Goal: Task Accomplishment & Management: Use online tool/utility

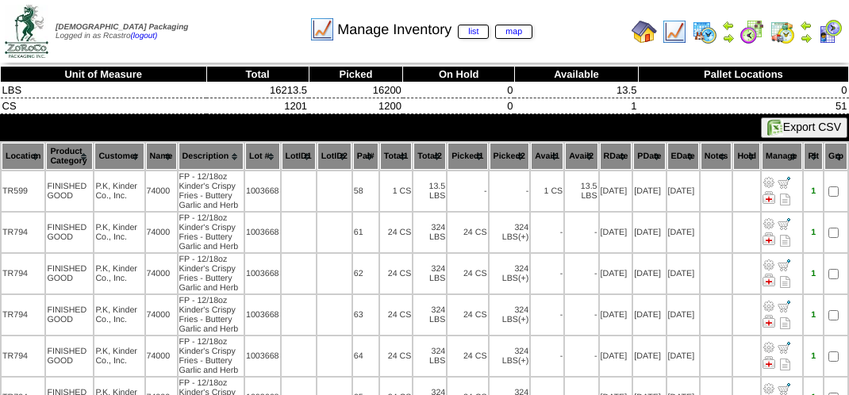
scroll to position [1886, 0]
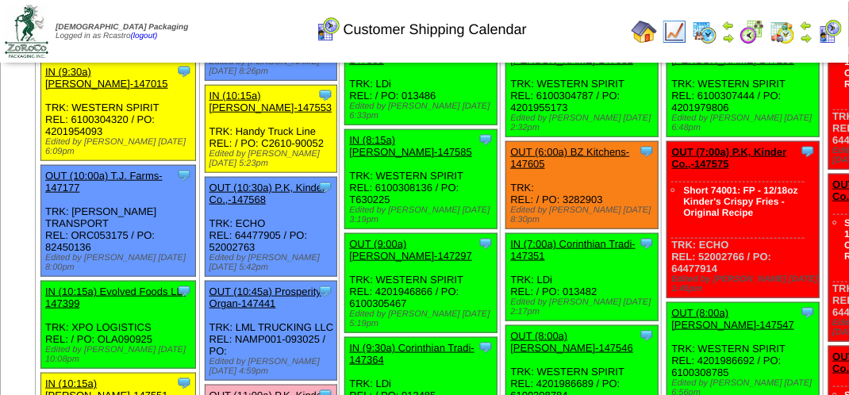
scroll to position [635, 0]
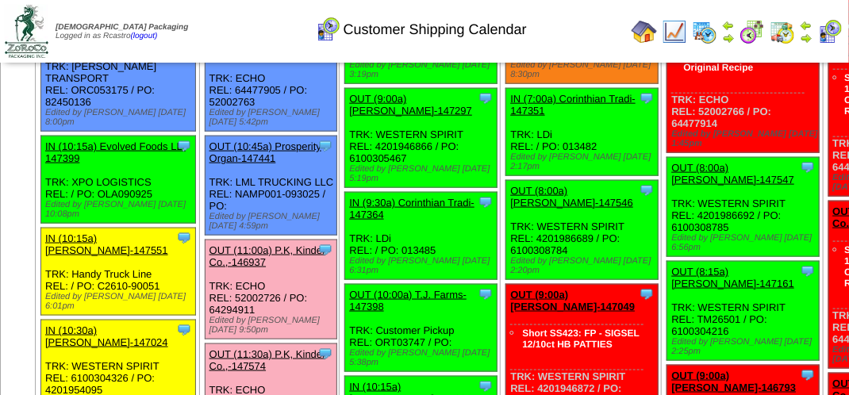
click at [805, 24] on img at bounding box center [806, 25] width 13 height 13
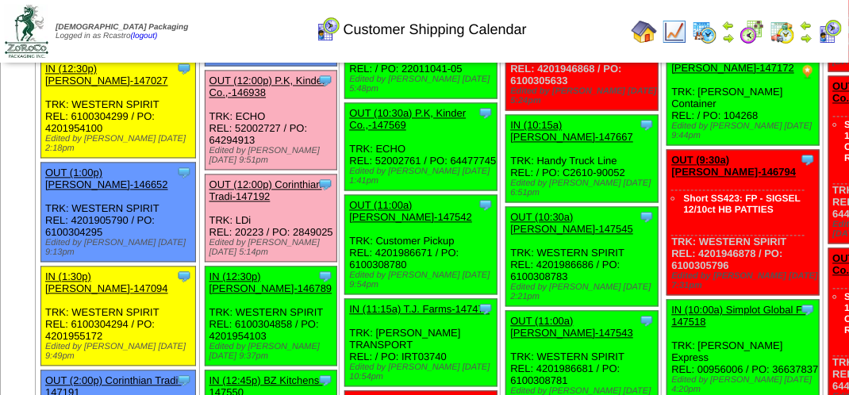
scroll to position [1111, 0]
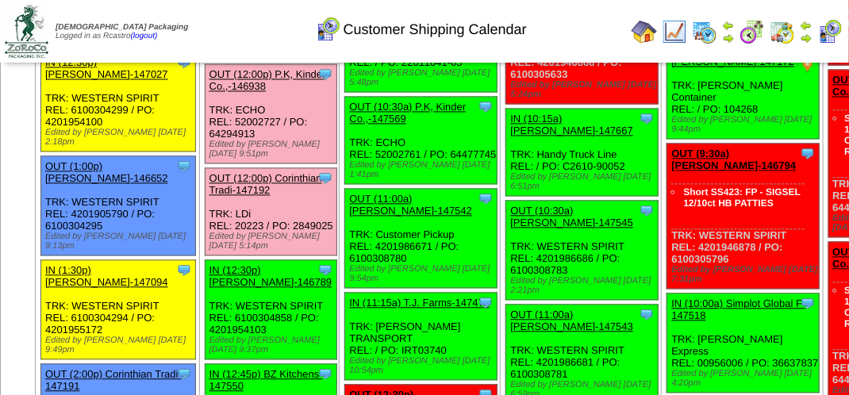
click at [314, 92] on link "OUT (12:00p) P.K, Kinder Co.,-146938" at bounding box center [268, 80] width 117 height 24
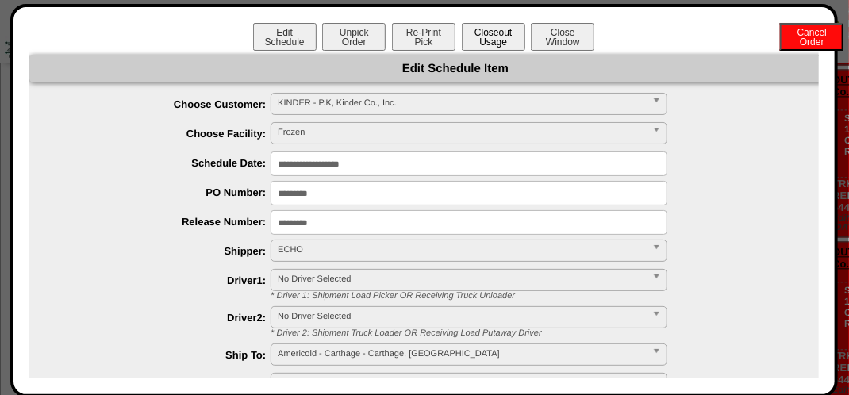
drag, startPoint x: 493, startPoint y: 37, endPoint x: 496, endPoint y: 47, distance: 10.8
click at [496, 40] on button "Closeout Usage" at bounding box center [494, 37] width 64 height 28
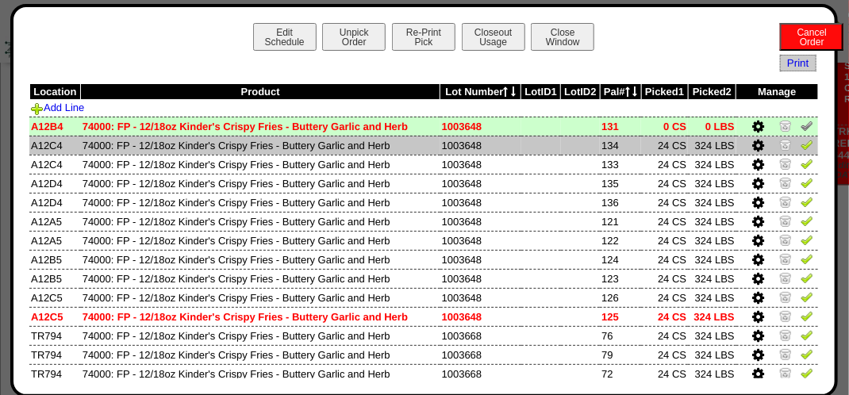
scroll to position [1191, 0]
click at [802, 145] on img at bounding box center [807, 144] width 13 height 13
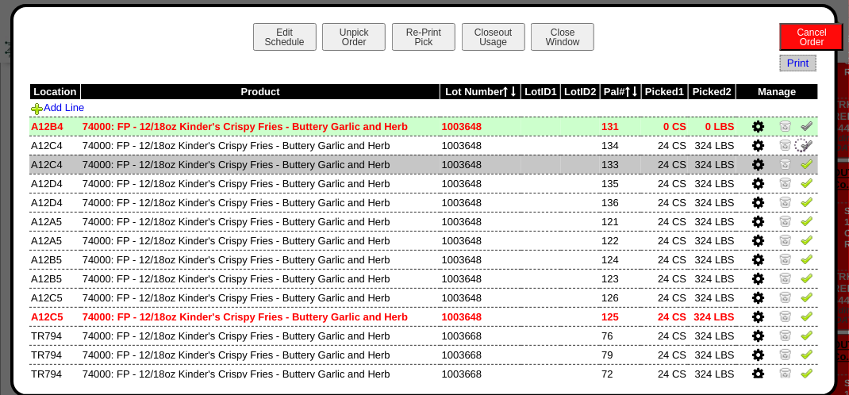
click at [801, 161] on img at bounding box center [807, 163] width 13 height 13
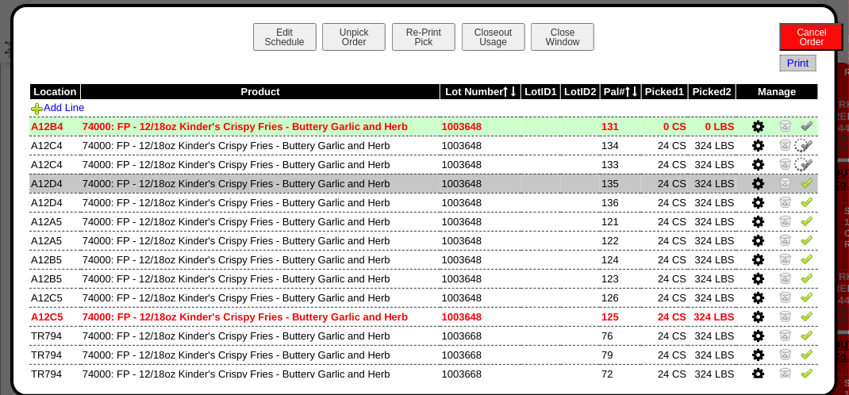
click at [802, 189] on img at bounding box center [807, 182] width 13 height 13
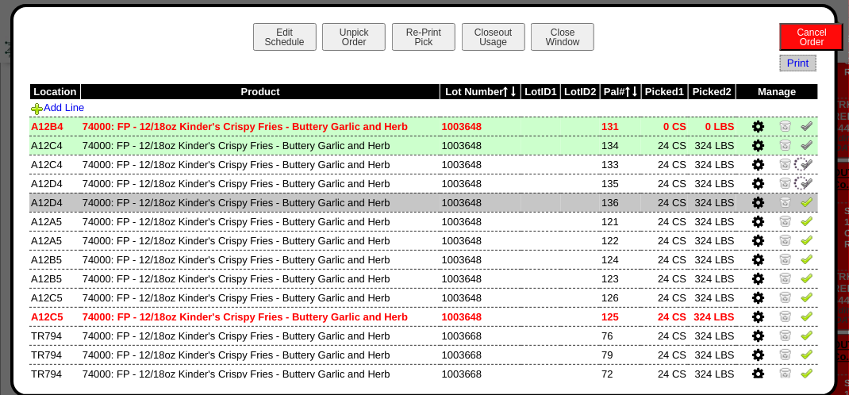
click at [802, 202] on img at bounding box center [807, 201] width 13 height 13
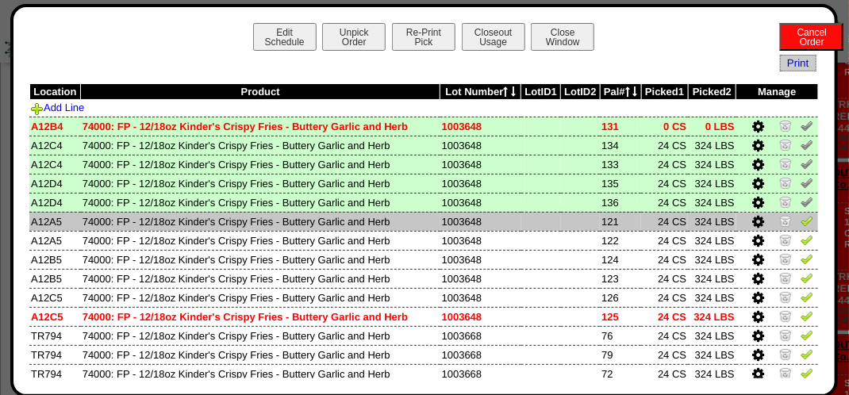
click at [801, 227] on img at bounding box center [807, 220] width 13 height 13
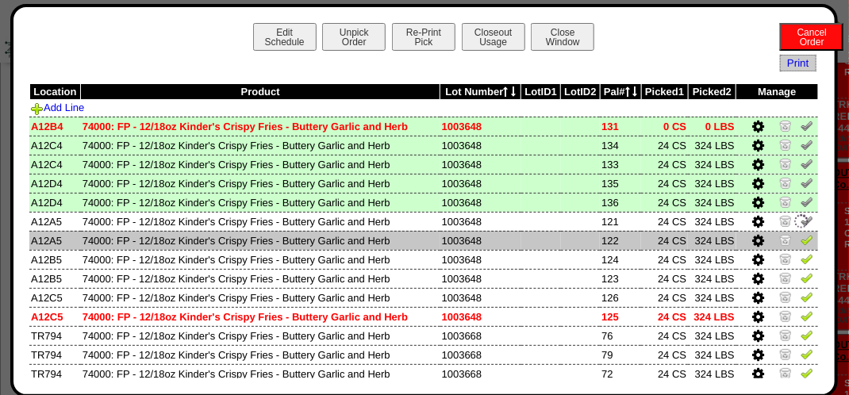
click at [803, 237] on td at bounding box center [778, 240] width 82 height 19
click at [801, 243] on img at bounding box center [807, 239] width 13 height 13
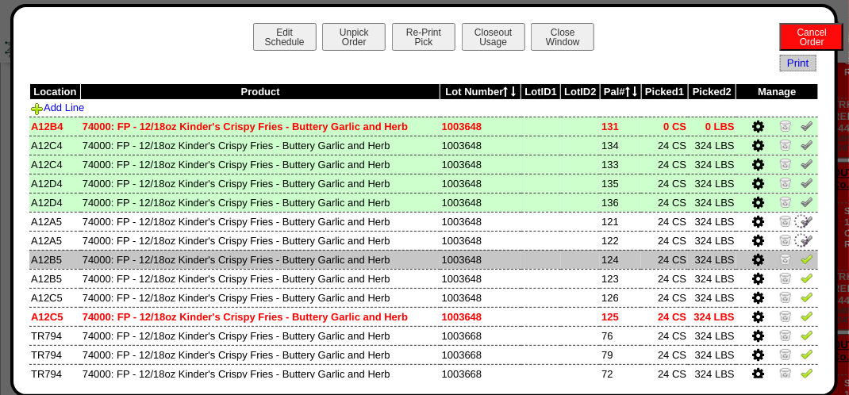
click at [801, 261] on img at bounding box center [807, 258] width 13 height 13
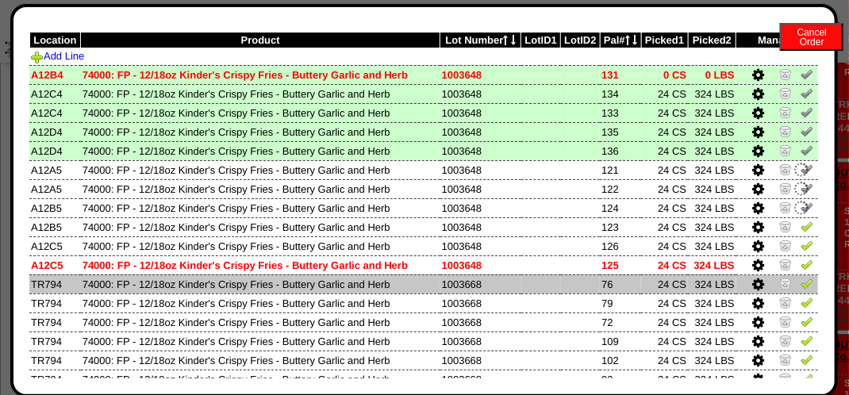
scroll to position [79, 0]
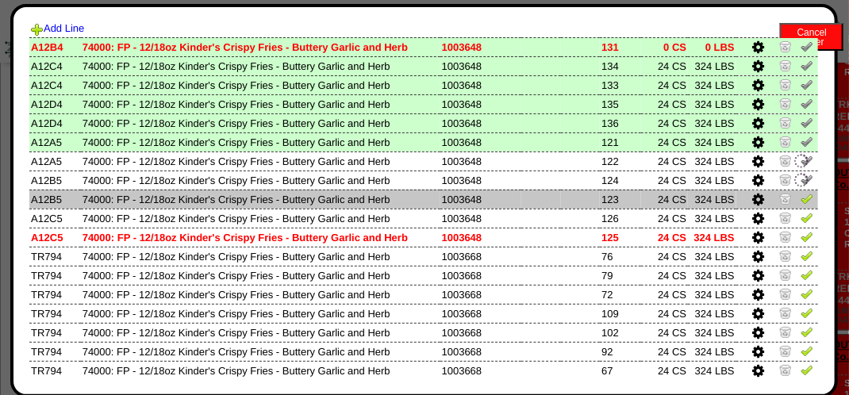
click at [801, 202] on img at bounding box center [807, 198] width 13 height 13
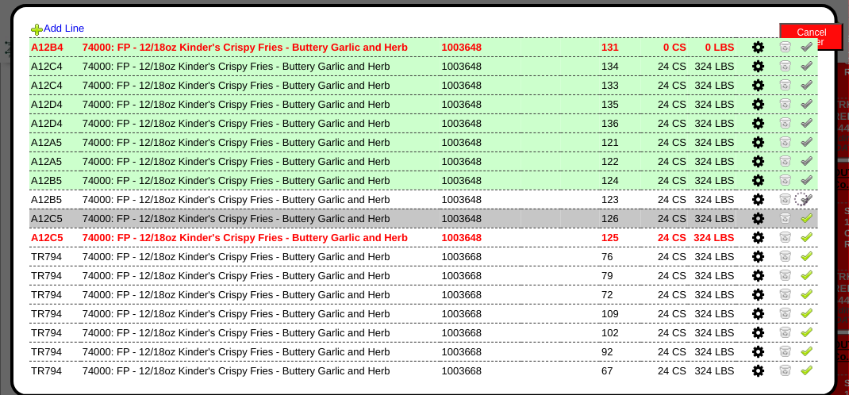
click at [801, 220] on img at bounding box center [807, 217] width 13 height 13
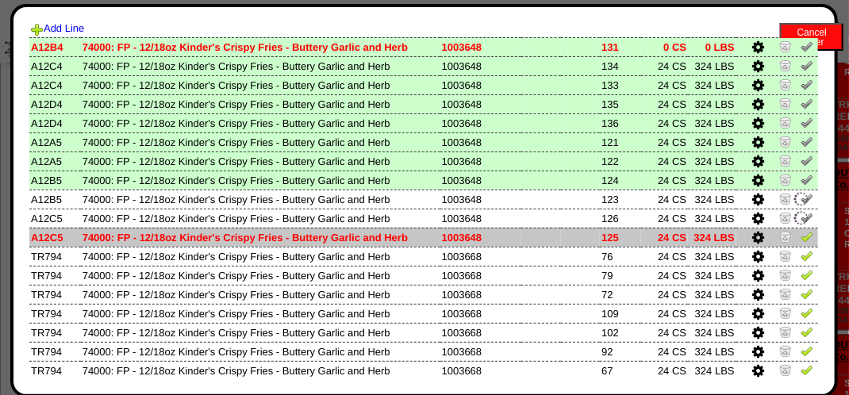
click at [801, 234] on img at bounding box center [807, 236] width 13 height 13
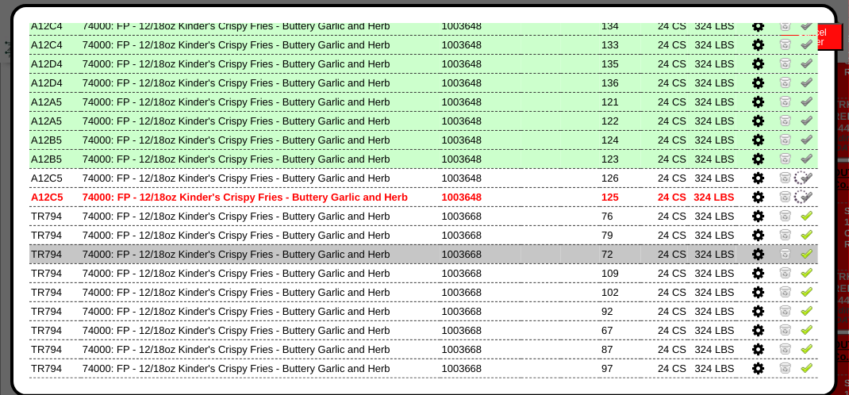
scroll to position [159, 0]
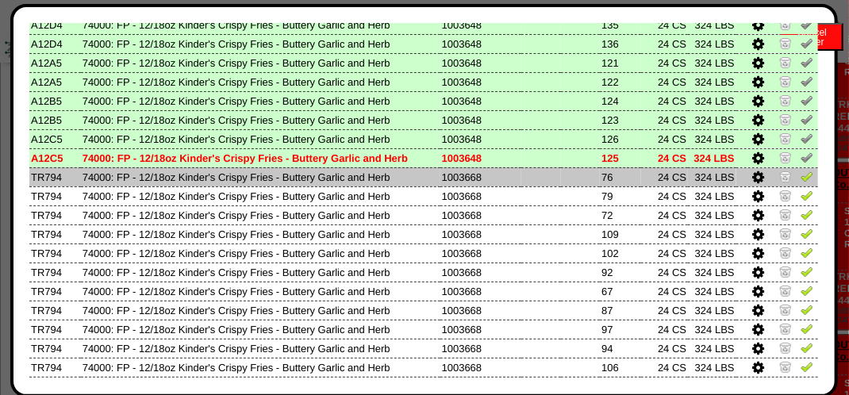
drag, startPoint x: 794, startPoint y: 181, endPoint x: 803, endPoint y: 194, distance: 16.5
click at [801, 182] on img at bounding box center [807, 176] width 13 height 13
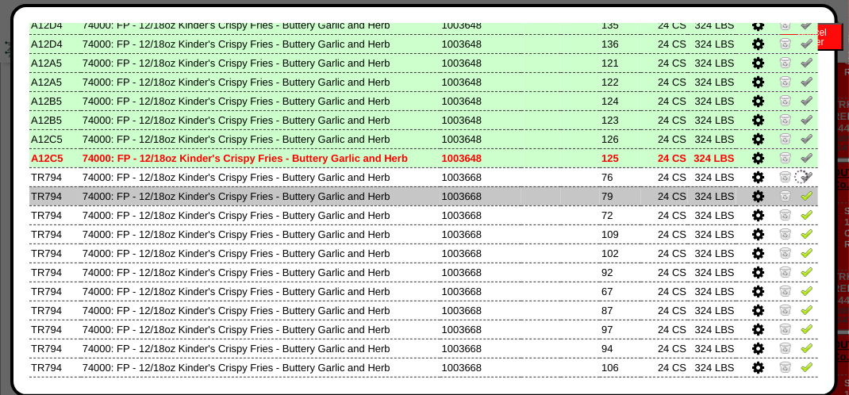
click at [801, 196] on img at bounding box center [807, 195] width 13 height 13
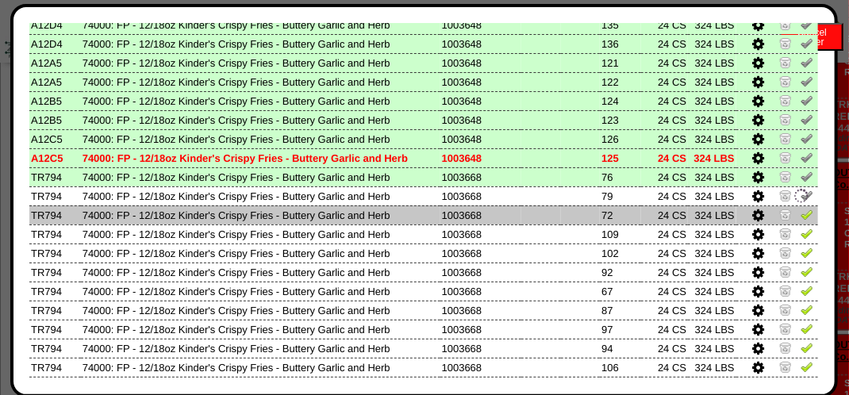
click at [801, 215] on img at bounding box center [807, 214] width 13 height 13
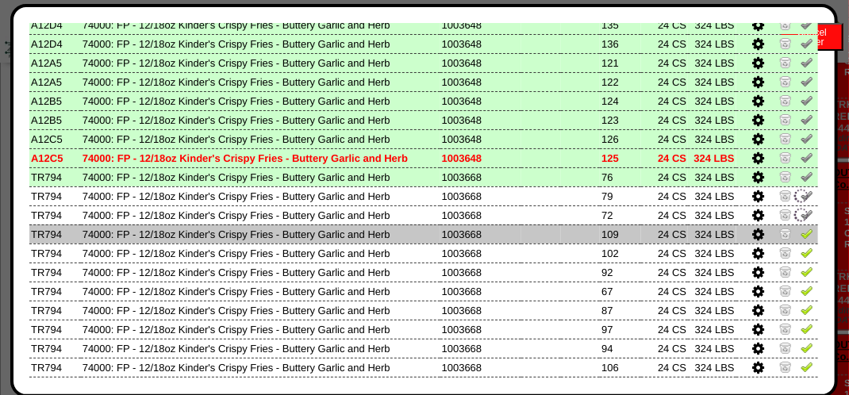
click at [801, 239] on img at bounding box center [807, 233] width 13 height 13
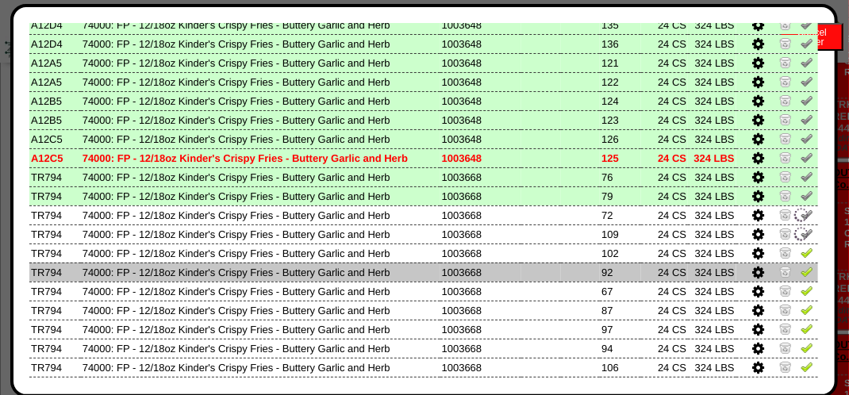
drag, startPoint x: 800, startPoint y: 251, endPoint x: 800, endPoint y: 264, distance: 13.5
click at [801, 251] on img at bounding box center [807, 252] width 13 height 13
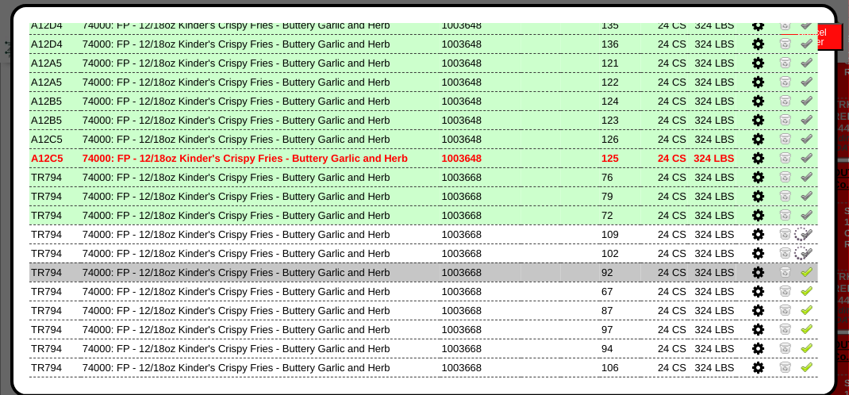
click at [803, 277] on td at bounding box center [778, 272] width 82 height 19
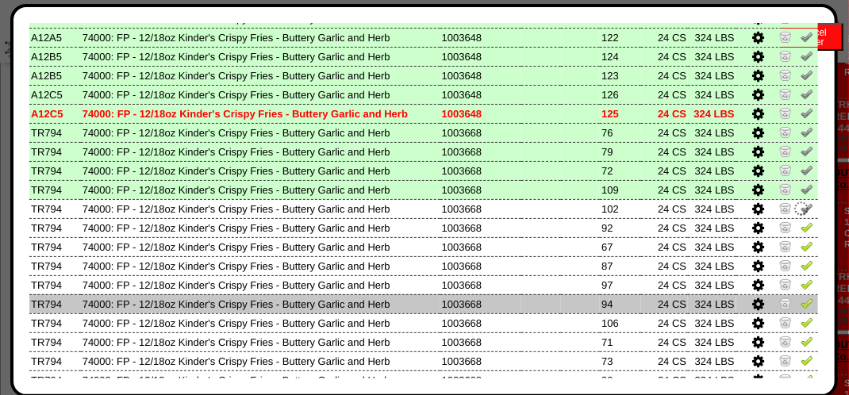
scroll to position [238, 0]
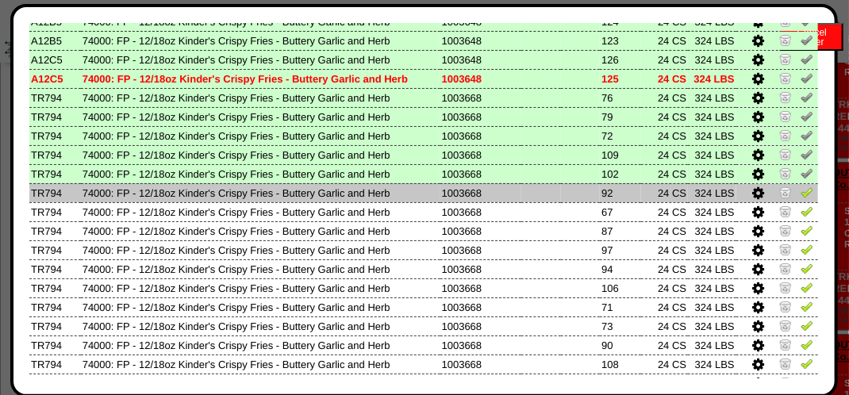
click at [801, 192] on img at bounding box center [807, 192] width 13 height 13
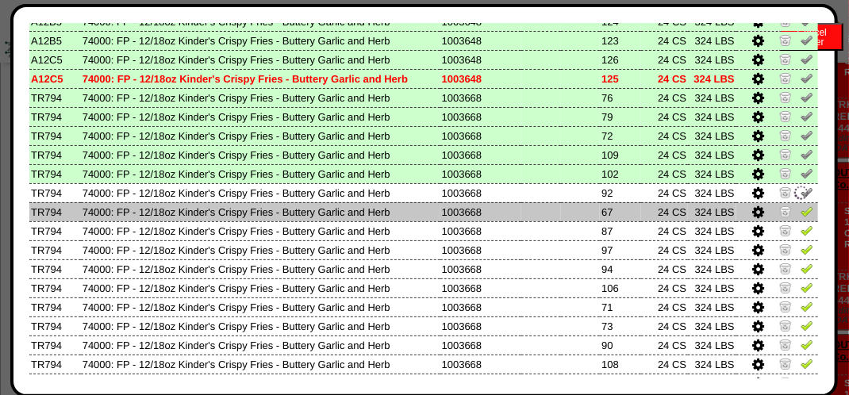
click at [801, 209] on img at bounding box center [807, 211] width 13 height 13
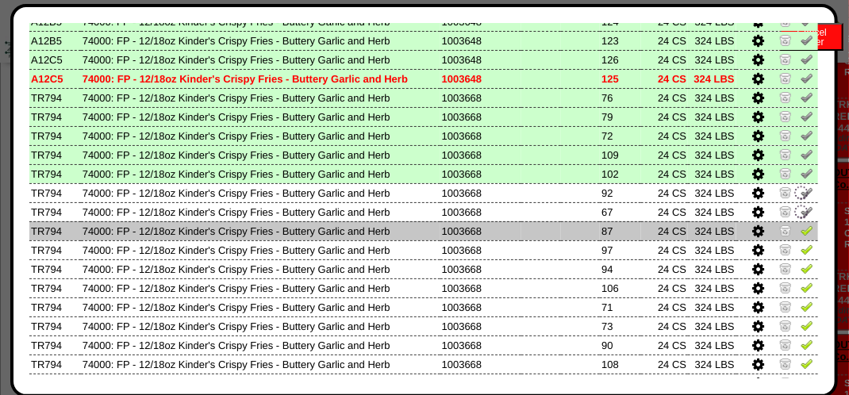
click at [801, 226] on img at bounding box center [807, 230] width 13 height 13
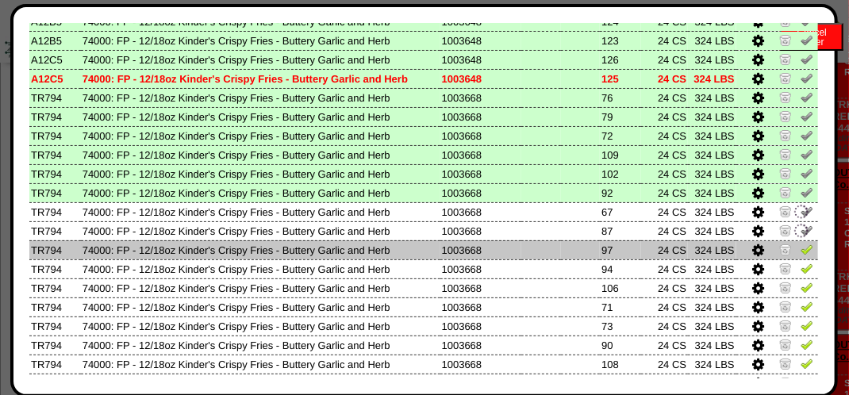
click at [801, 247] on img at bounding box center [807, 249] width 13 height 13
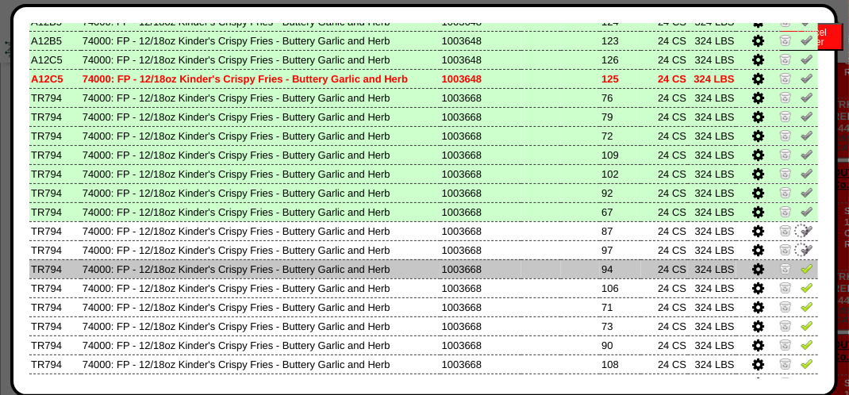
click at [801, 271] on img at bounding box center [807, 268] width 13 height 13
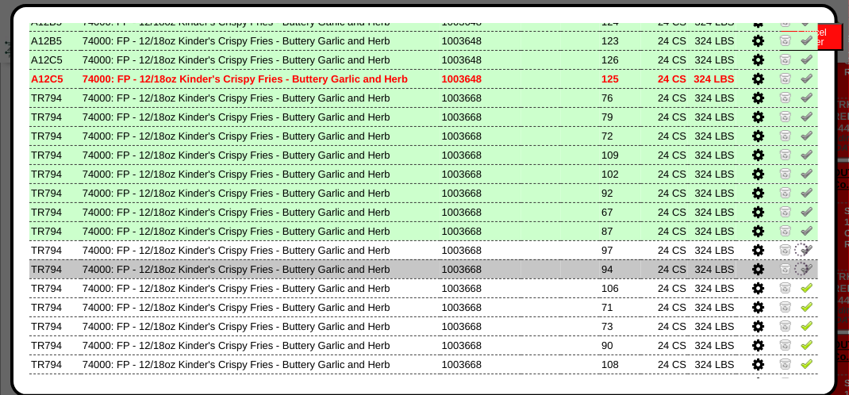
scroll to position [318, 0]
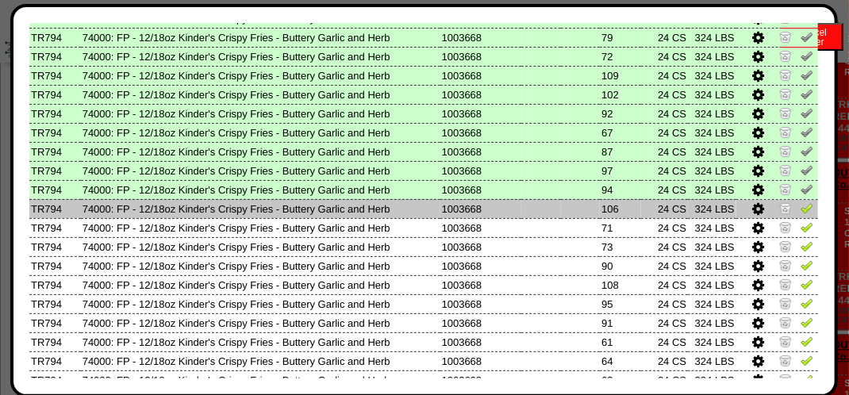
click at [801, 214] on img at bounding box center [807, 208] width 13 height 13
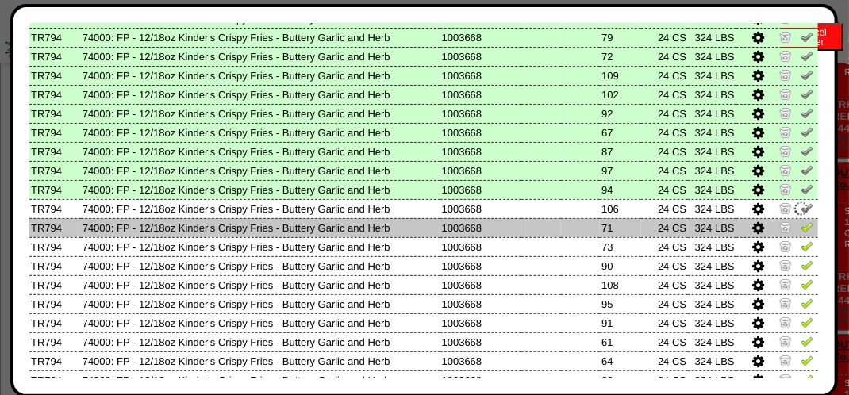
click at [801, 229] on img at bounding box center [807, 227] width 13 height 13
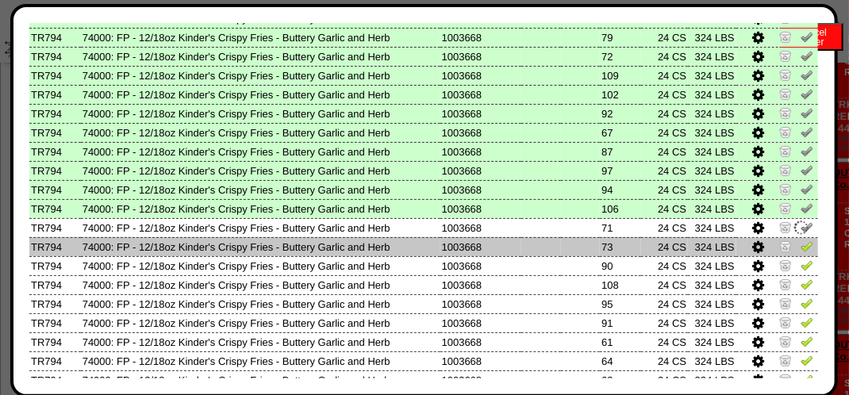
click at [804, 244] on td at bounding box center [778, 246] width 82 height 19
click at [801, 241] on img at bounding box center [807, 246] width 13 height 13
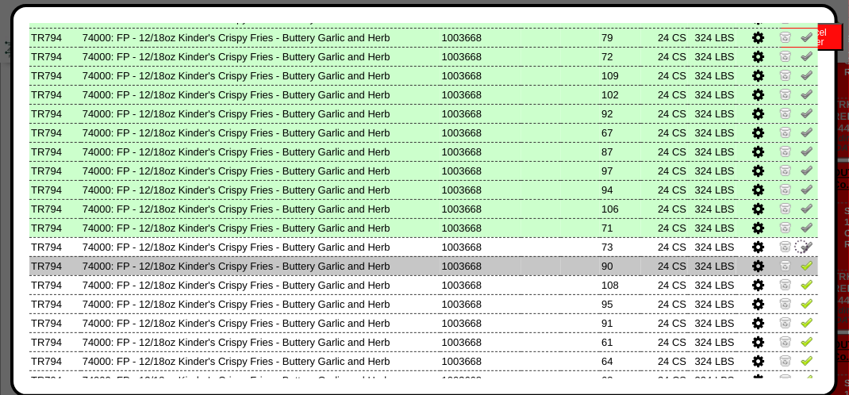
click at [803, 262] on td at bounding box center [778, 265] width 82 height 19
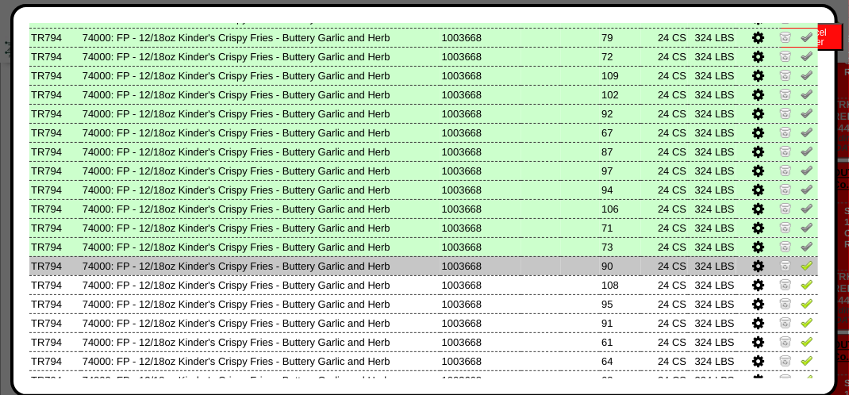
click at [801, 267] on img at bounding box center [807, 265] width 13 height 13
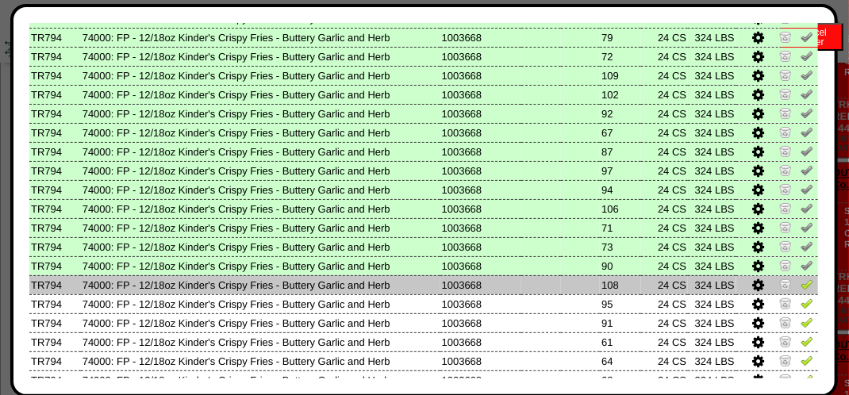
click at [802, 283] on img at bounding box center [807, 284] width 13 height 13
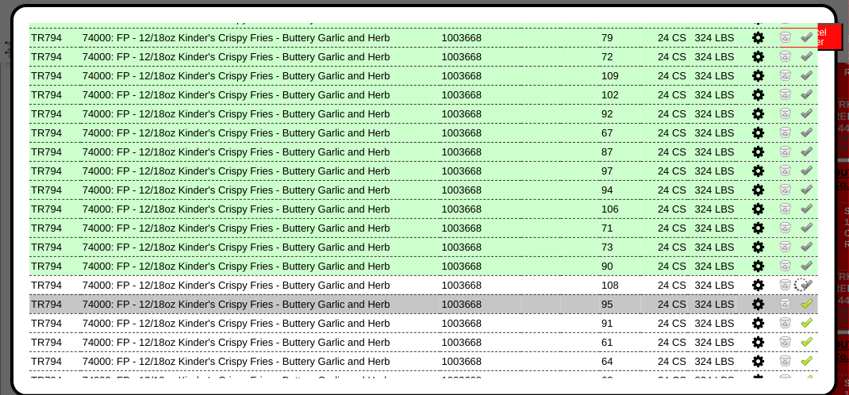
click at [801, 306] on img at bounding box center [807, 303] width 13 height 13
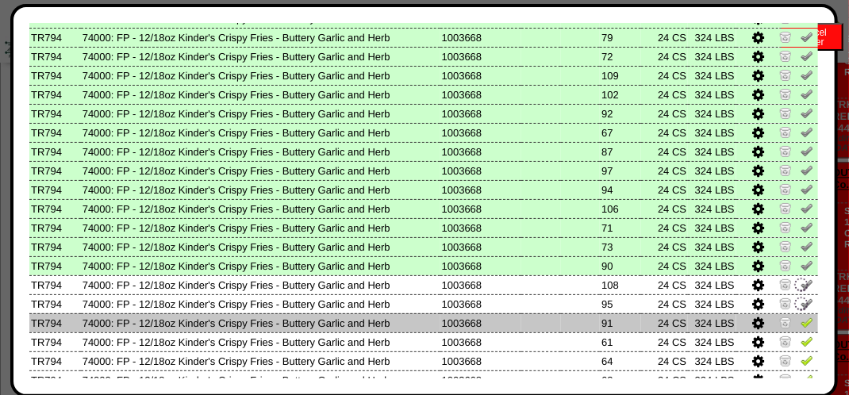
click at [801, 322] on img at bounding box center [807, 322] width 13 height 13
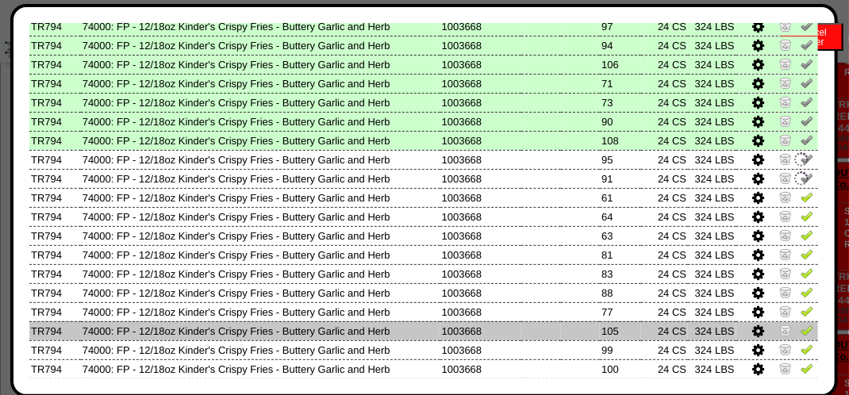
scroll to position [476, 0]
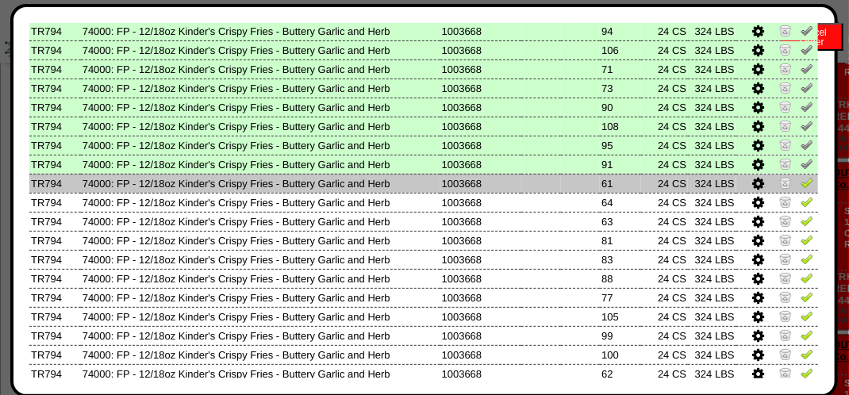
click at [801, 188] on img at bounding box center [807, 182] width 13 height 13
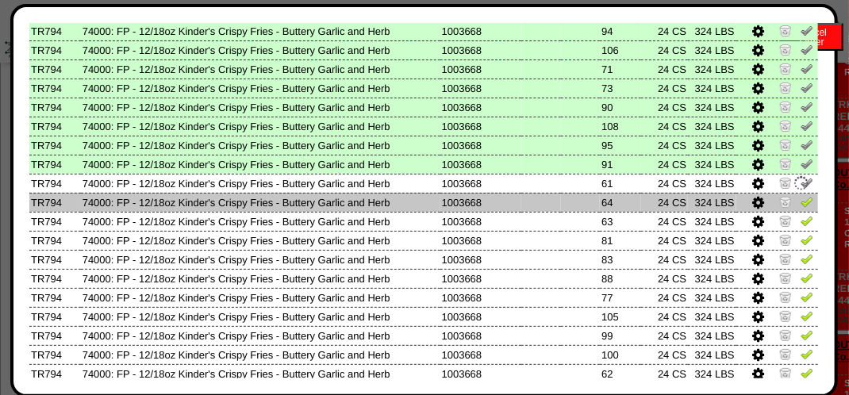
click at [801, 199] on img at bounding box center [807, 201] width 13 height 13
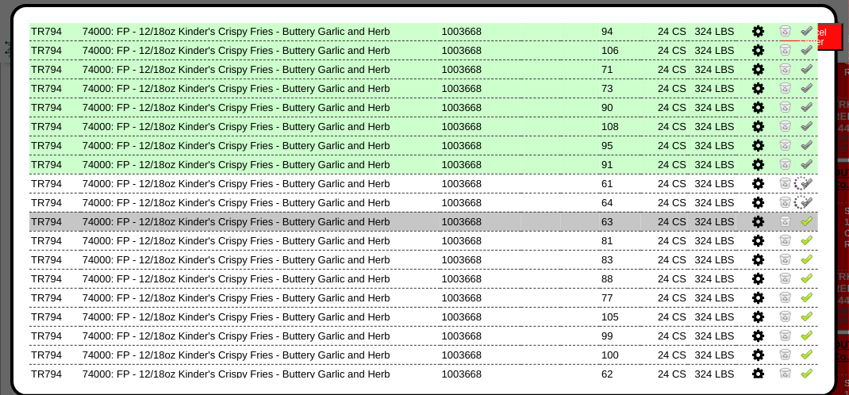
click at [801, 221] on img at bounding box center [807, 220] width 13 height 13
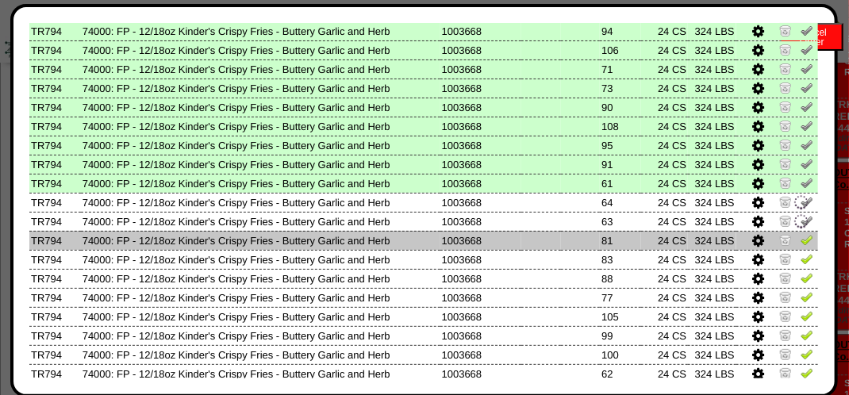
click at [801, 234] on img at bounding box center [807, 239] width 13 height 13
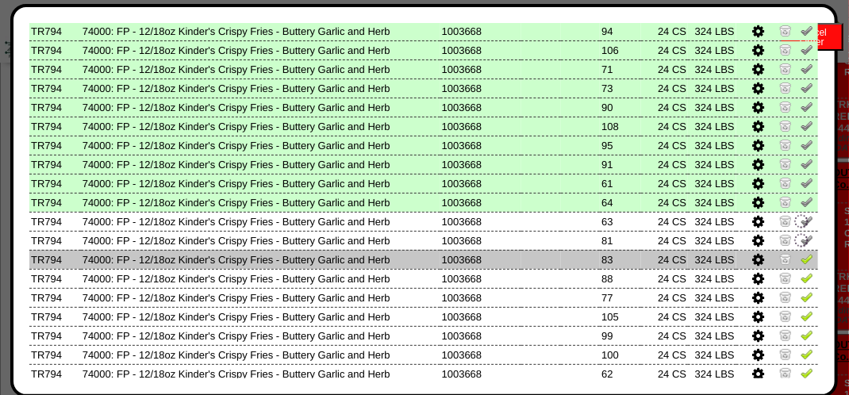
click at [801, 256] on img at bounding box center [807, 258] width 13 height 13
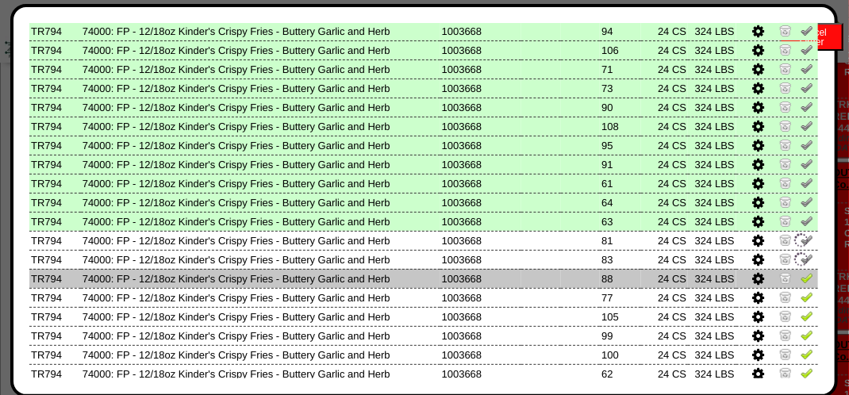
drag, startPoint x: 796, startPoint y: 275, endPoint x: 795, endPoint y: 283, distance: 8.1
click at [801, 275] on img at bounding box center [807, 278] width 13 height 13
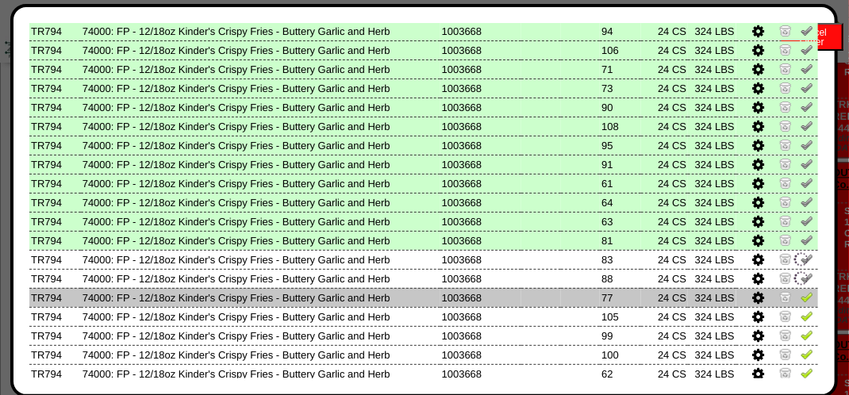
click at [801, 295] on img at bounding box center [807, 297] width 13 height 13
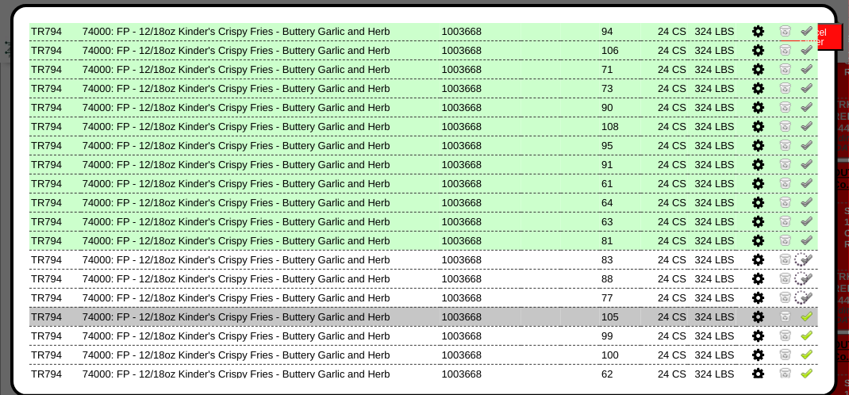
click at [801, 322] on img at bounding box center [807, 316] width 13 height 13
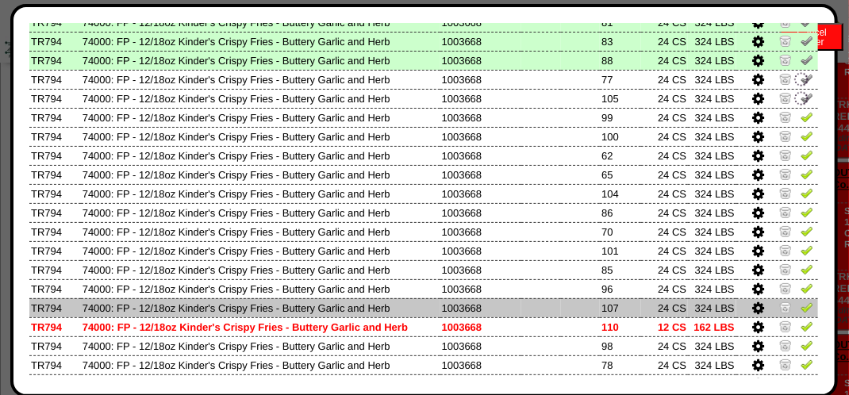
scroll to position [714, 0]
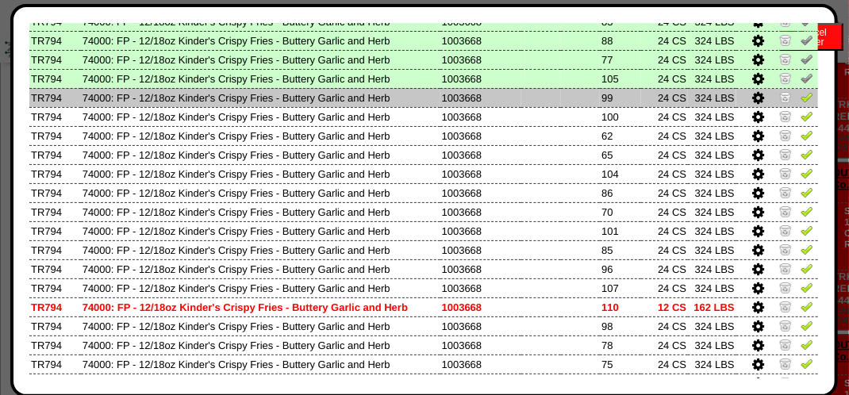
click at [801, 102] on img at bounding box center [807, 97] width 13 height 13
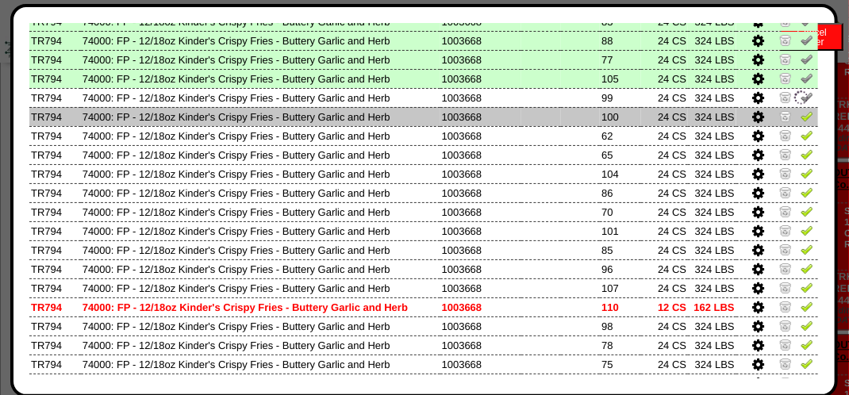
click at [801, 113] on img at bounding box center [807, 116] width 13 height 13
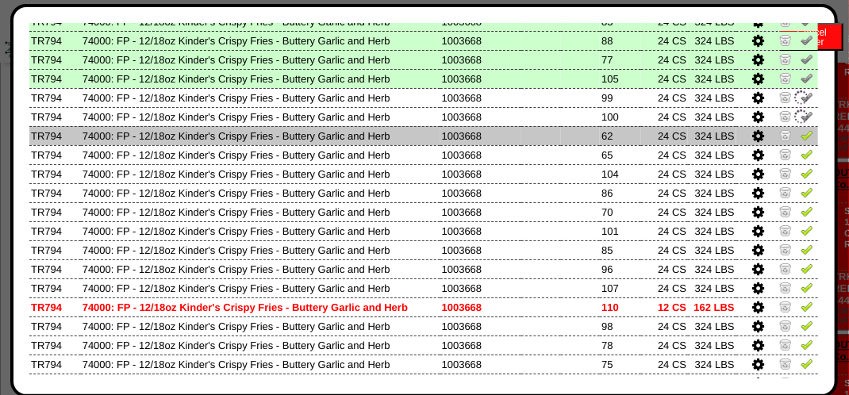
click at [801, 137] on img at bounding box center [807, 135] width 13 height 13
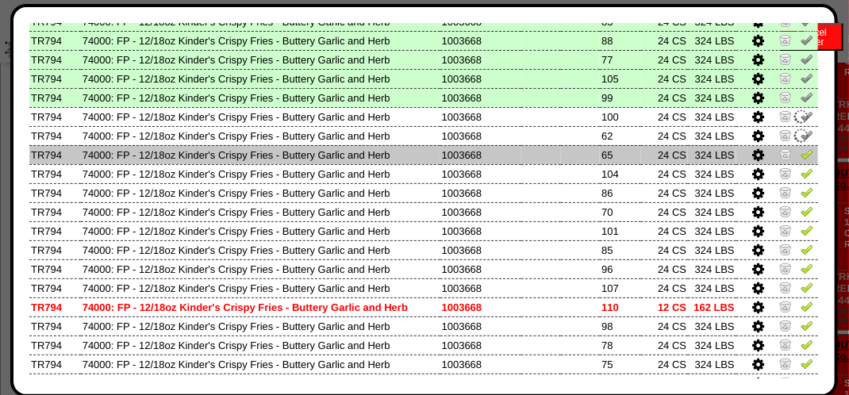
click at [801, 149] on img at bounding box center [807, 154] width 13 height 13
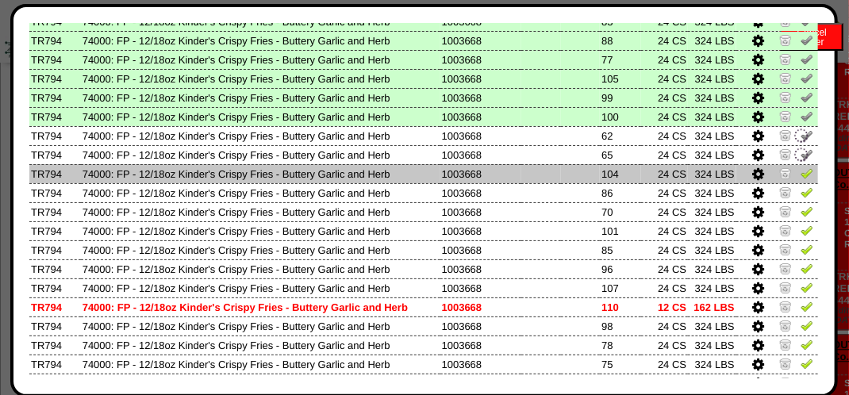
click at [800, 165] on td at bounding box center [778, 173] width 82 height 19
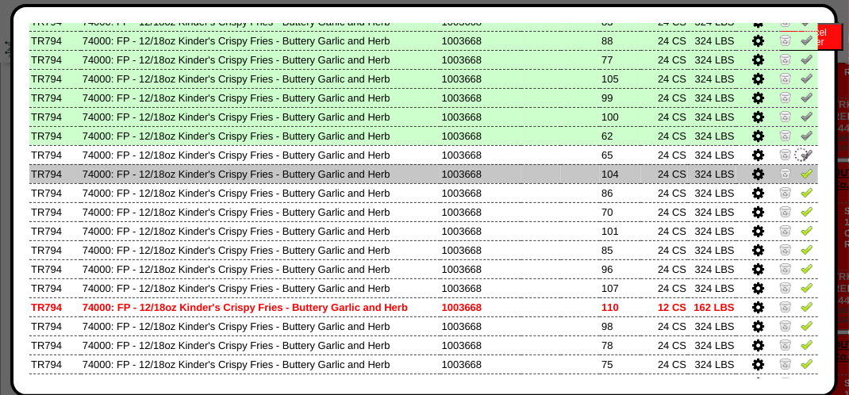
click at [801, 175] on img at bounding box center [807, 173] width 13 height 13
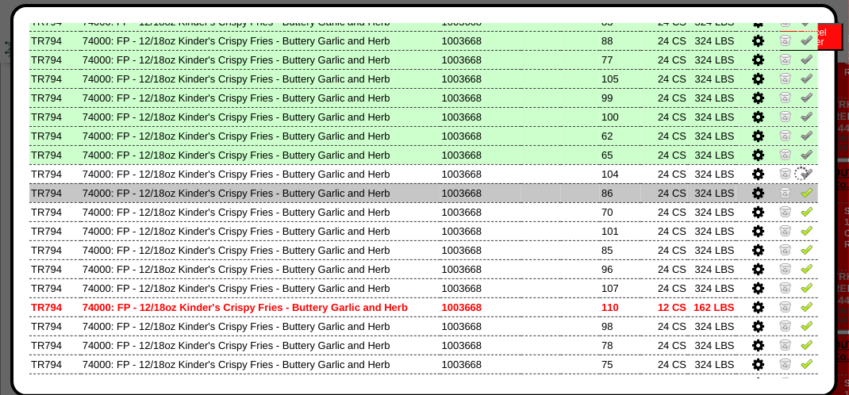
click at [801, 189] on img at bounding box center [807, 192] width 13 height 13
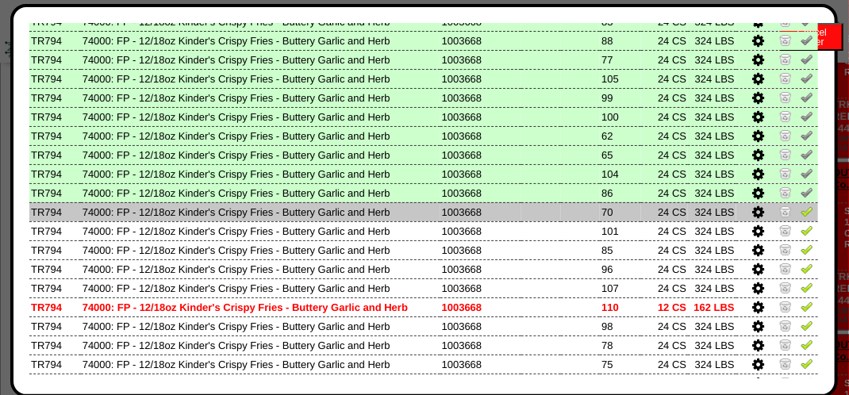
drag, startPoint x: 799, startPoint y: 211, endPoint x: 799, endPoint y: 221, distance: 9.5
click at [801, 212] on img at bounding box center [807, 211] width 13 height 13
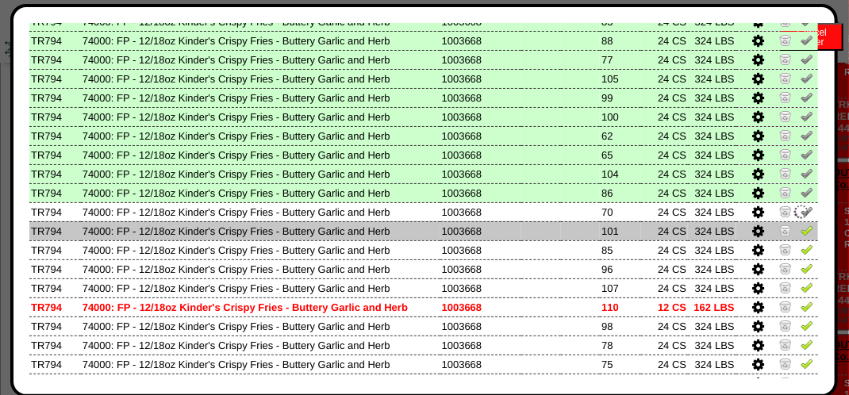
click at [801, 229] on img at bounding box center [807, 230] width 13 height 13
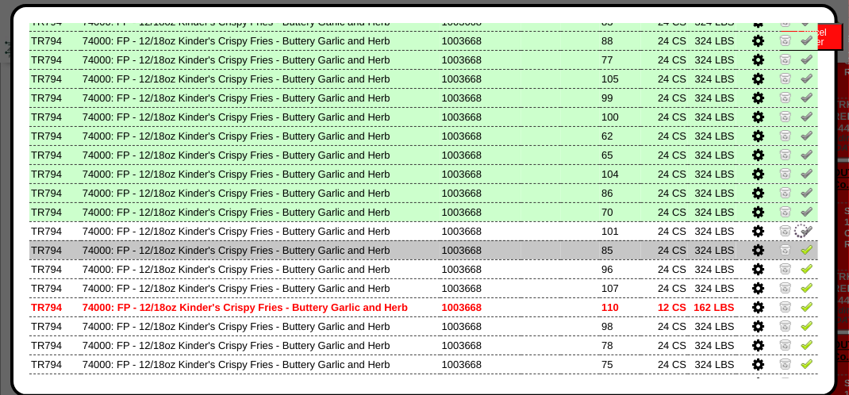
click at [804, 248] on td at bounding box center [778, 250] width 82 height 19
click at [801, 257] on link at bounding box center [807, 252] width 13 height 12
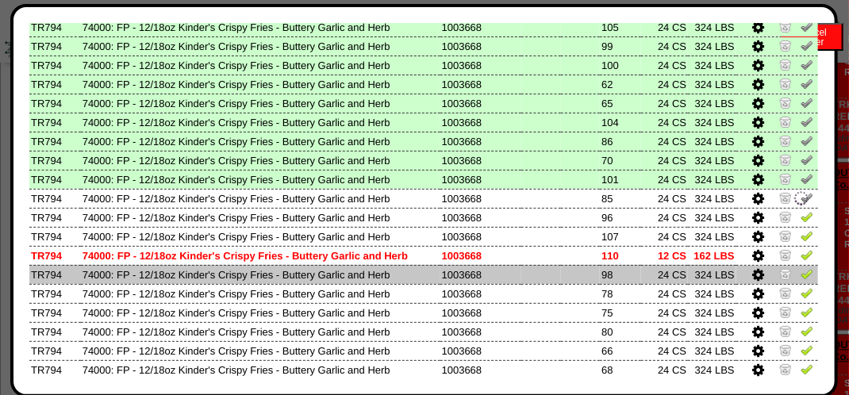
scroll to position [794, 0]
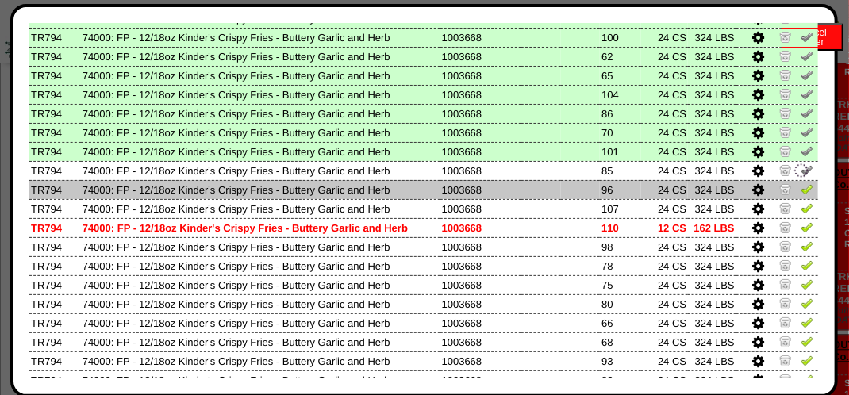
click at [801, 190] on img at bounding box center [807, 189] width 13 height 13
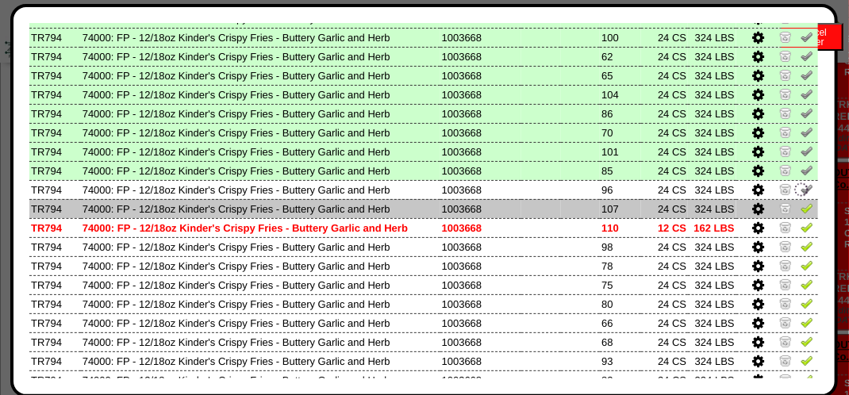
click at [801, 214] on img at bounding box center [807, 208] width 13 height 13
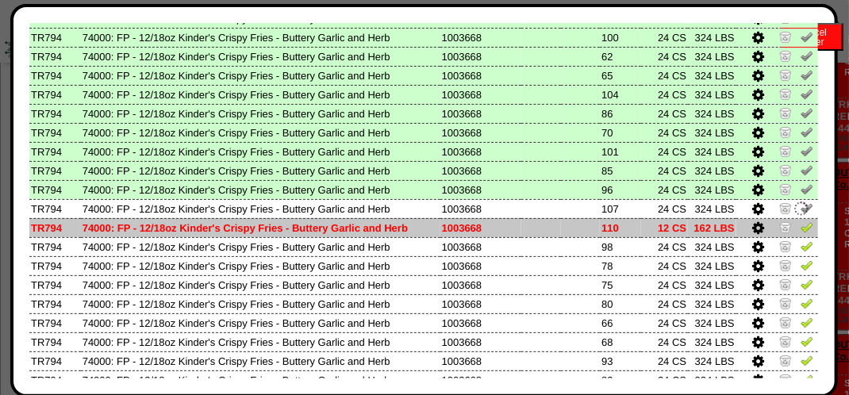
click at [801, 233] on img at bounding box center [807, 227] width 13 height 13
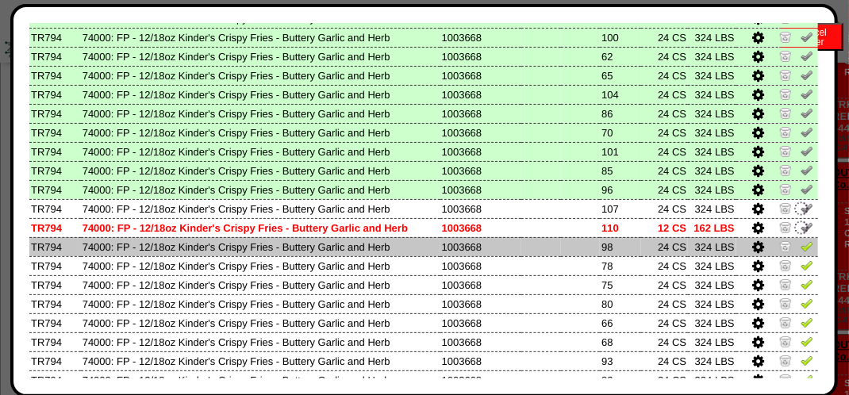
click at [801, 245] on img at bounding box center [807, 246] width 13 height 13
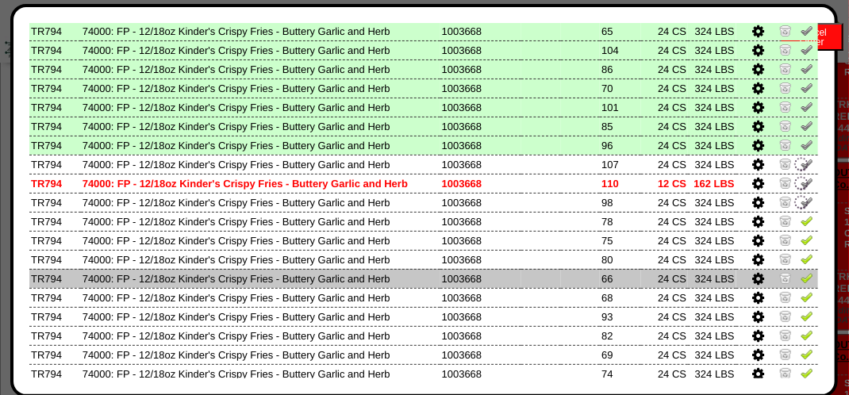
scroll to position [873, 0]
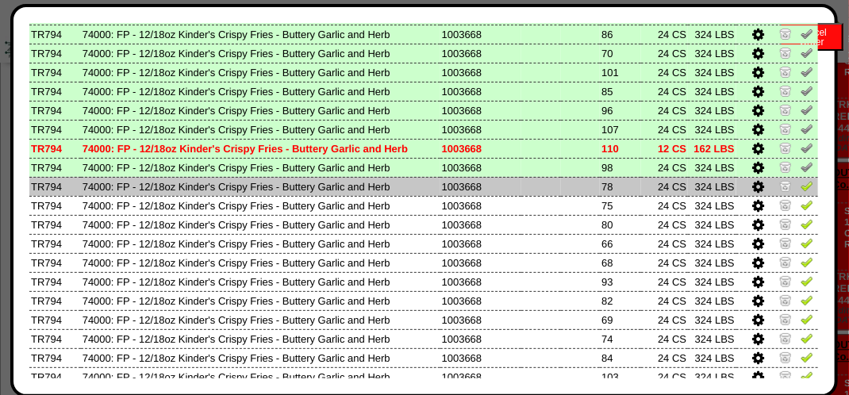
click at [801, 190] on img at bounding box center [807, 185] width 13 height 13
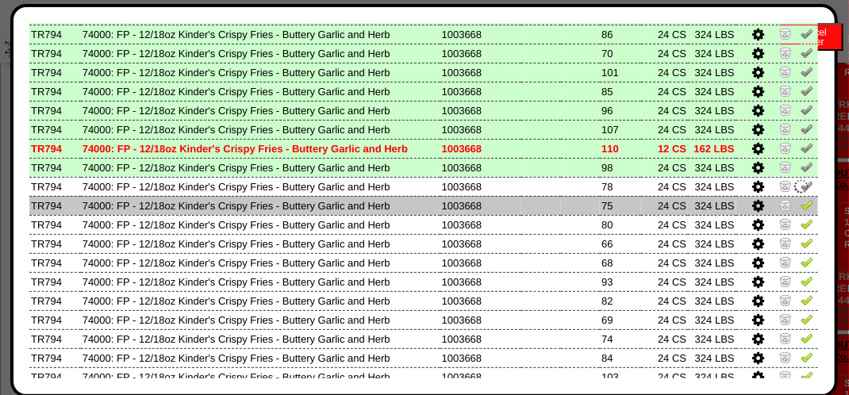
click at [801, 203] on img at bounding box center [807, 204] width 13 height 13
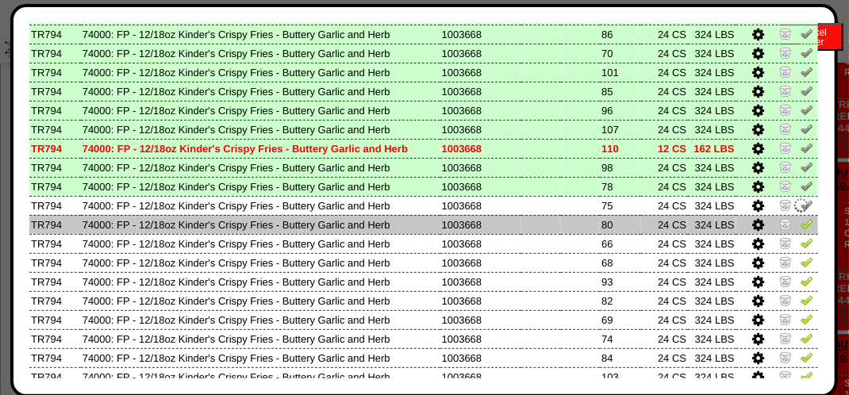
click at [801, 221] on img at bounding box center [807, 224] width 13 height 13
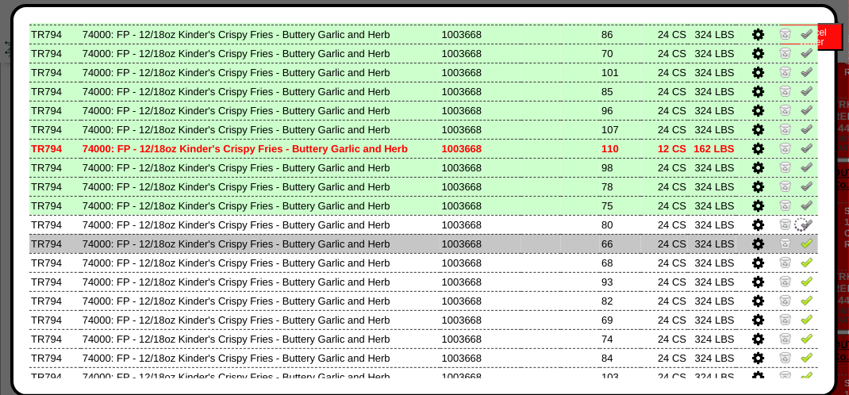
click at [801, 238] on img at bounding box center [807, 243] width 13 height 13
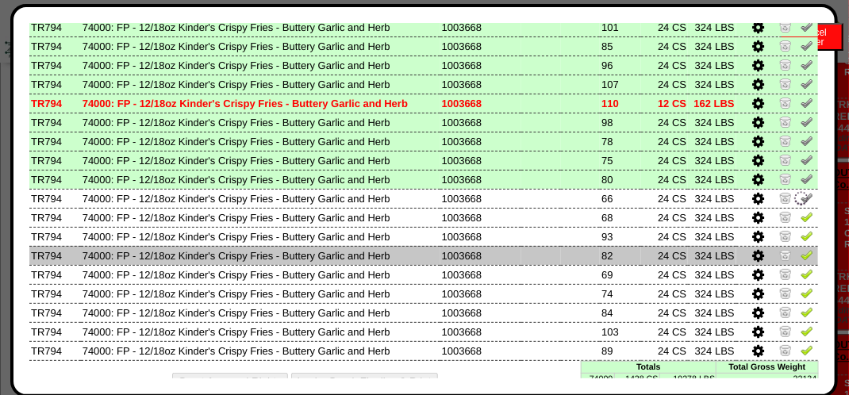
scroll to position [944, 0]
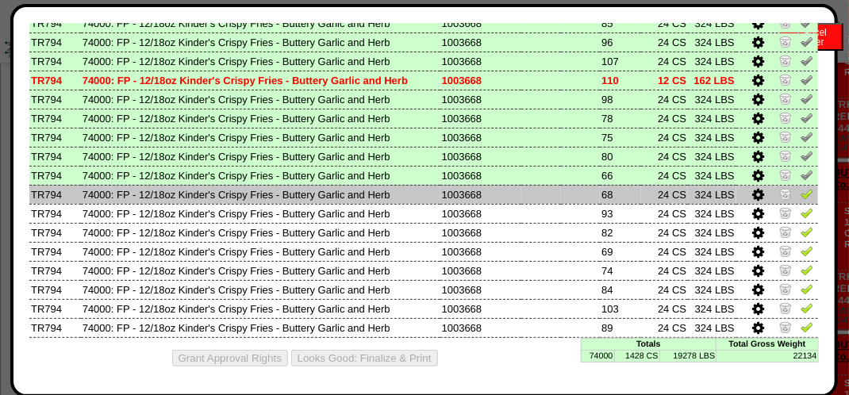
click at [801, 191] on img at bounding box center [807, 193] width 13 height 13
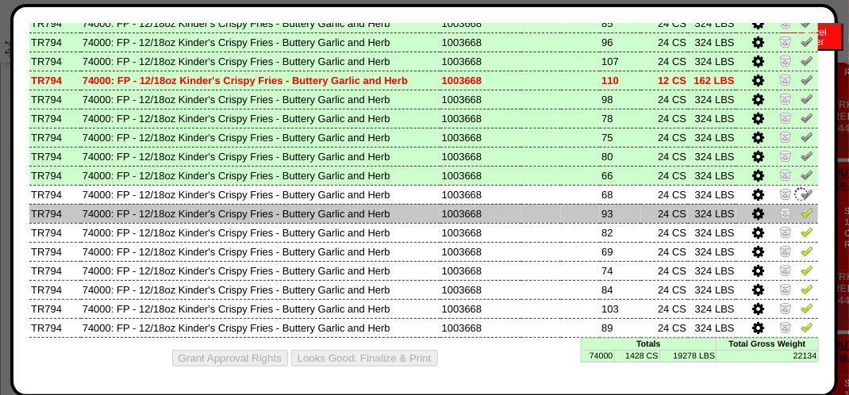
click at [801, 210] on img at bounding box center [807, 212] width 13 height 13
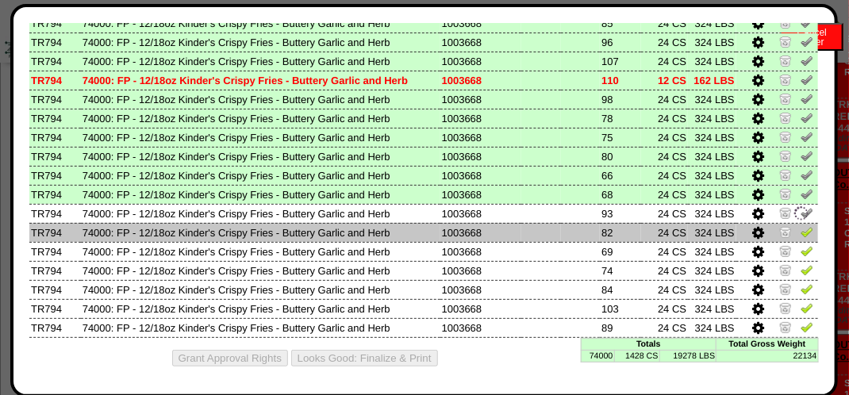
click at [801, 228] on img at bounding box center [807, 231] width 13 height 13
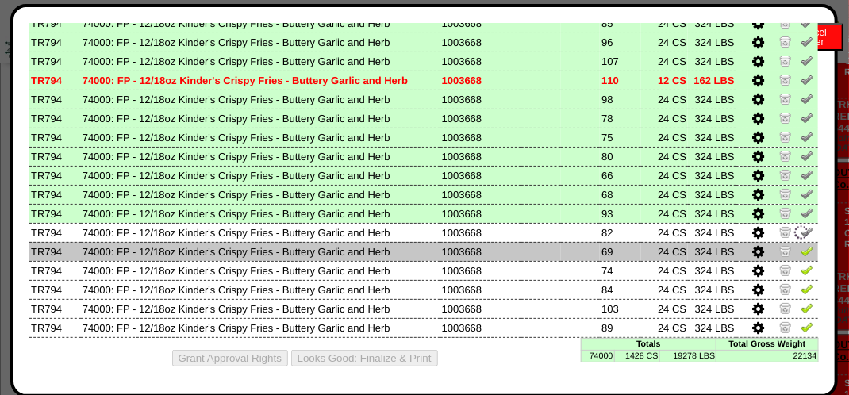
click at [801, 246] on img at bounding box center [807, 251] width 13 height 13
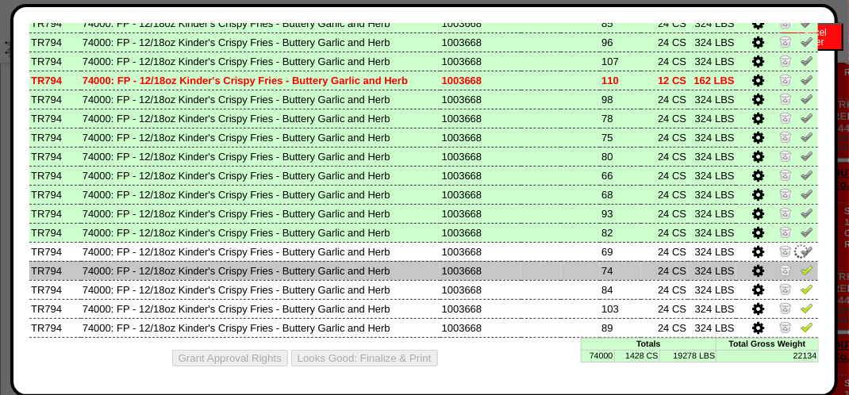
click at [801, 268] on img at bounding box center [807, 270] width 13 height 13
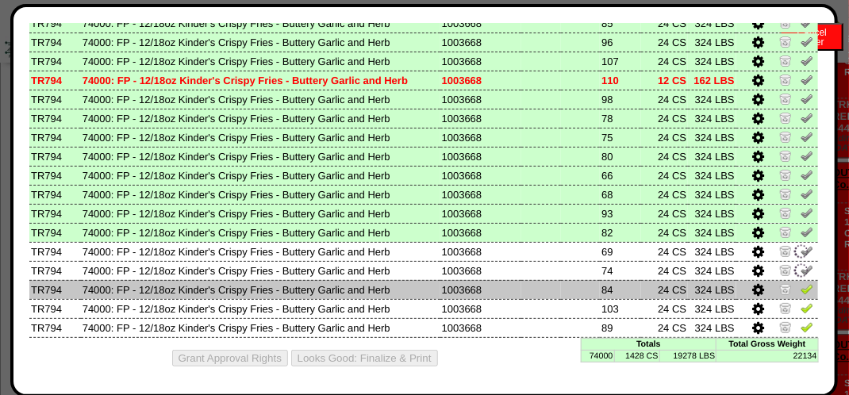
click at [801, 283] on img at bounding box center [807, 289] width 13 height 13
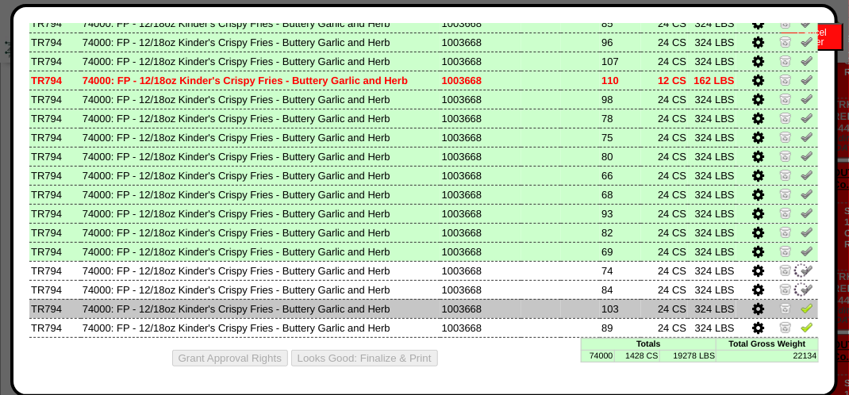
click at [801, 303] on img at bounding box center [807, 308] width 13 height 13
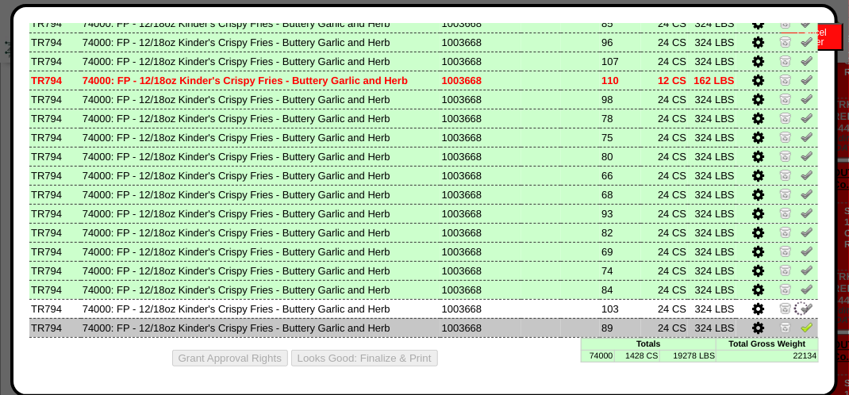
click at [801, 324] on img at bounding box center [807, 327] width 13 height 13
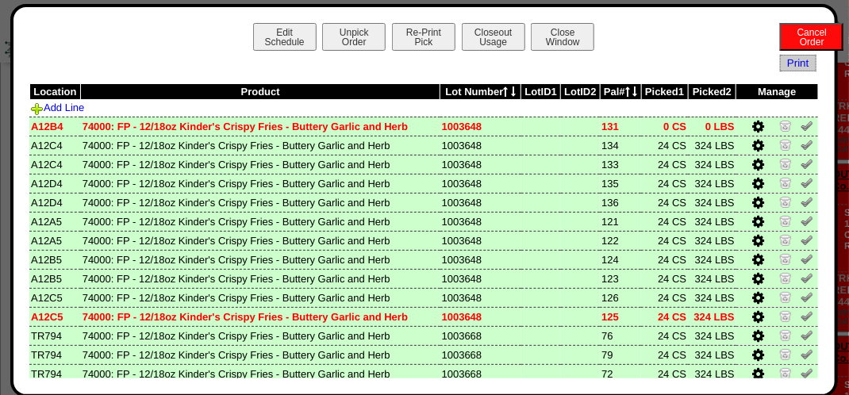
scroll to position [635, 0]
click at [487, 36] on button "Closeout Usage" at bounding box center [494, 37] width 64 height 28
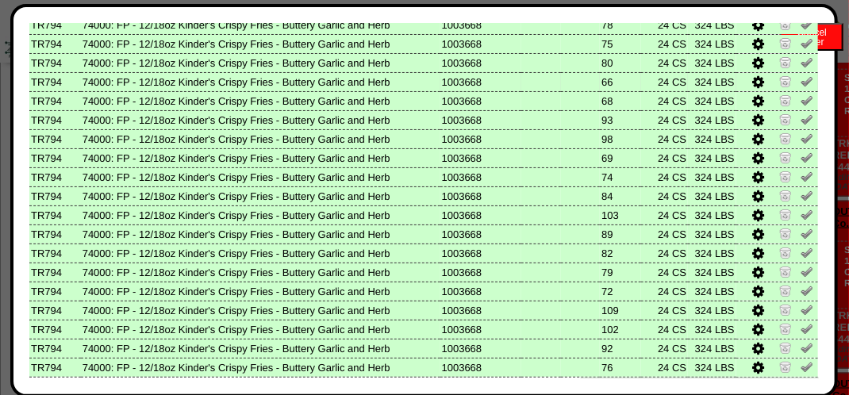
scroll to position [944, 0]
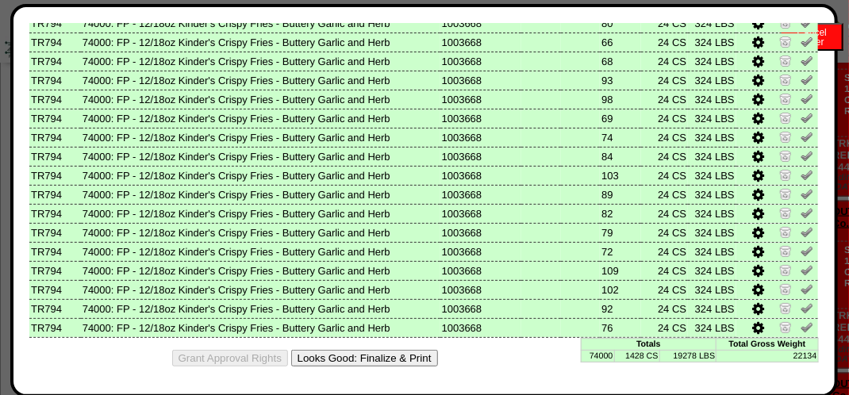
click at [379, 360] on button "Looks Good: Finalize & Print" at bounding box center [364, 358] width 147 height 17
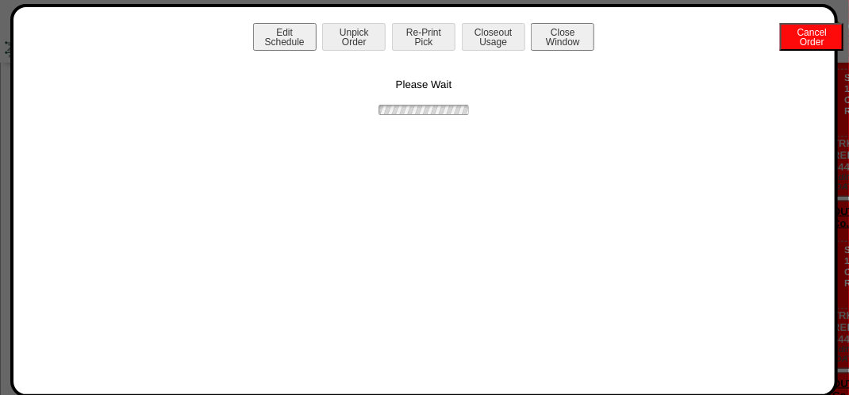
scroll to position [0, 0]
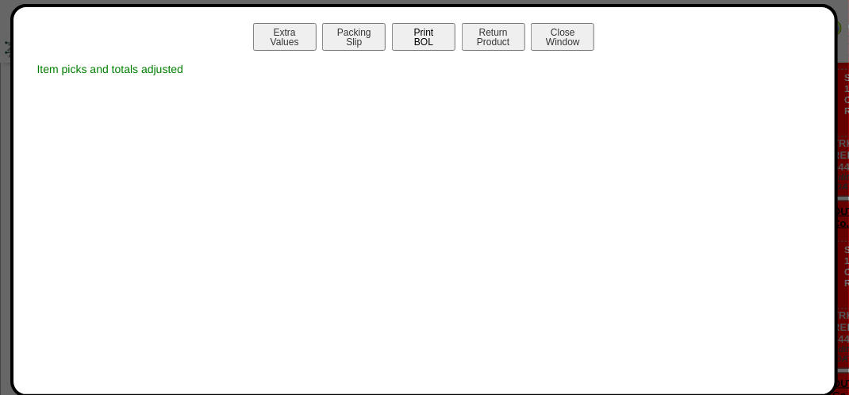
click at [422, 45] on button "Print BOL" at bounding box center [424, 37] width 64 height 28
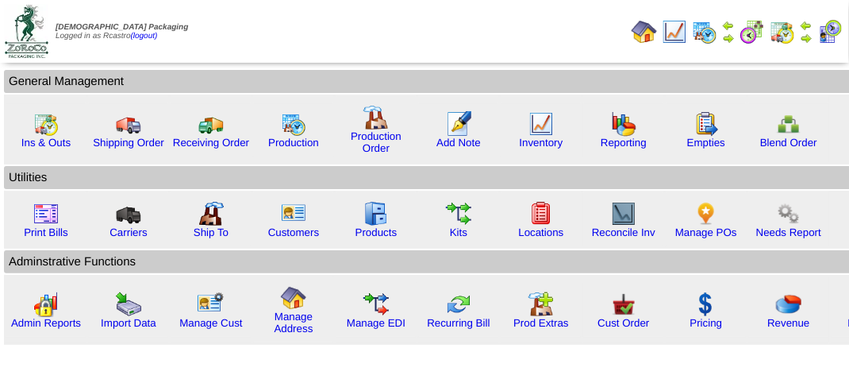
click at [818, 33] on td at bounding box center [830, 31] width 29 height 29
click at [813, 35] on img at bounding box center [806, 38] width 13 height 13
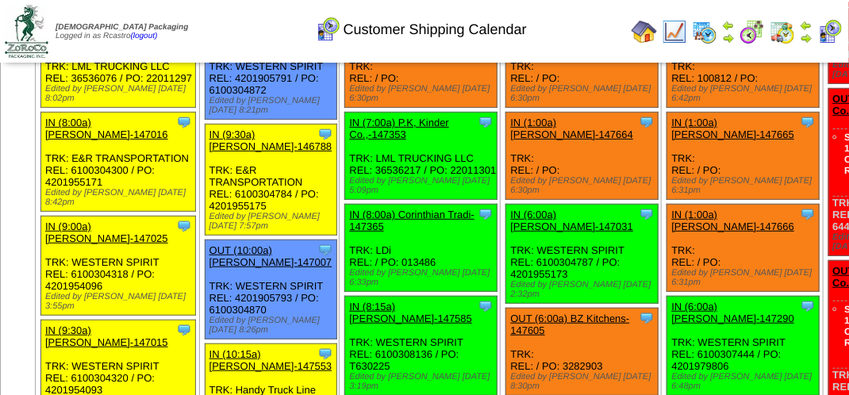
scroll to position [238, 0]
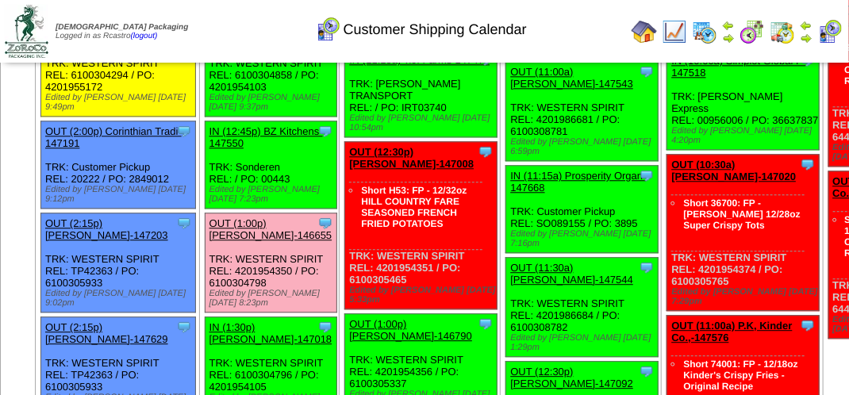
scroll to position [1508, 0]
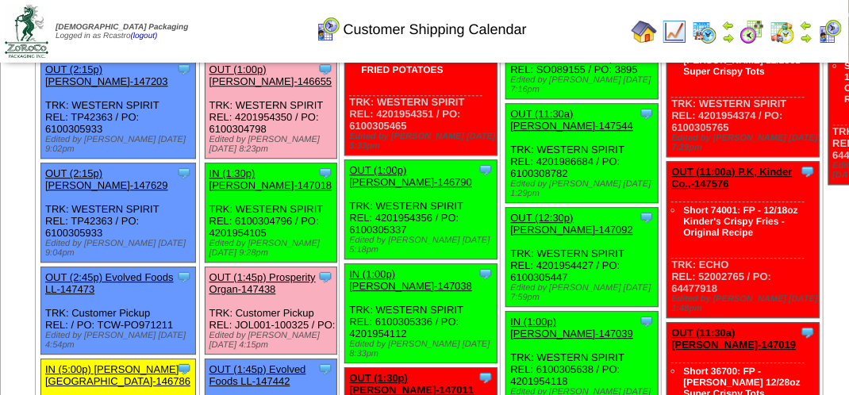
click at [289, 87] on link "OUT (1:00p) [PERSON_NAME]-146655" at bounding box center [271, 76] width 123 height 24
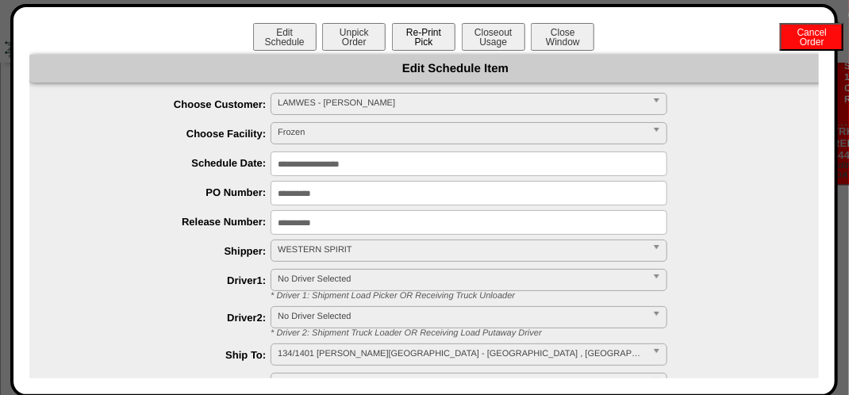
click at [418, 28] on button "Re-Print Pick" at bounding box center [424, 37] width 64 height 28
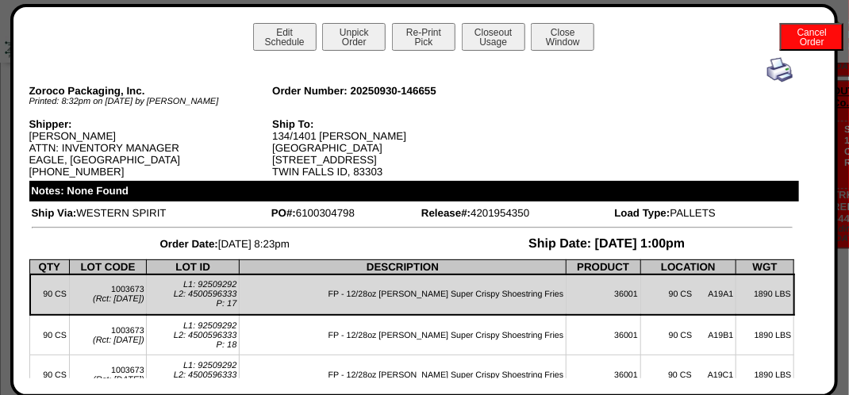
scroll to position [1350, 0]
click at [769, 75] on img at bounding box center [780, 69] width 25 height 25
